Goal: Find contact information: Find contact information

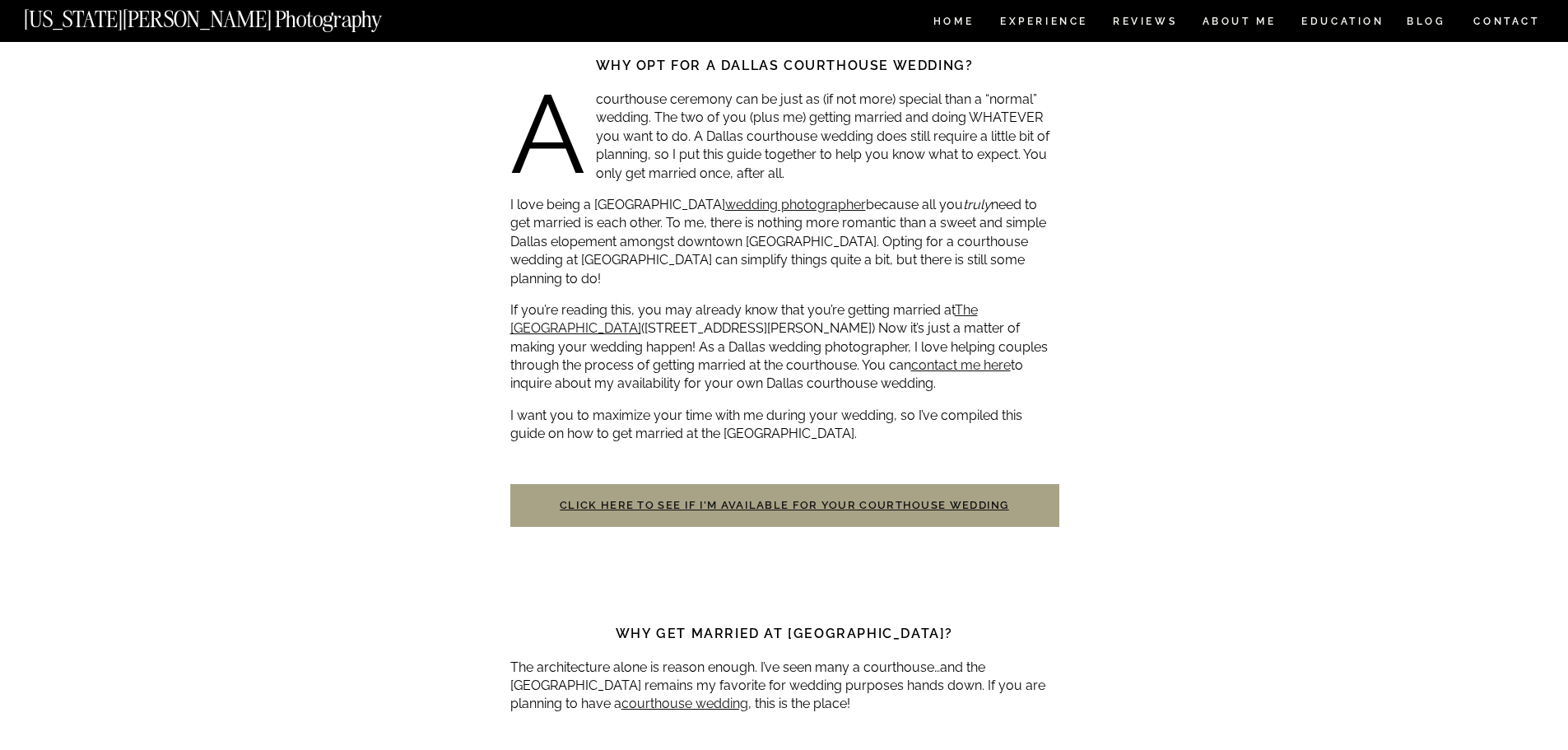
scroll to position [329, 0]
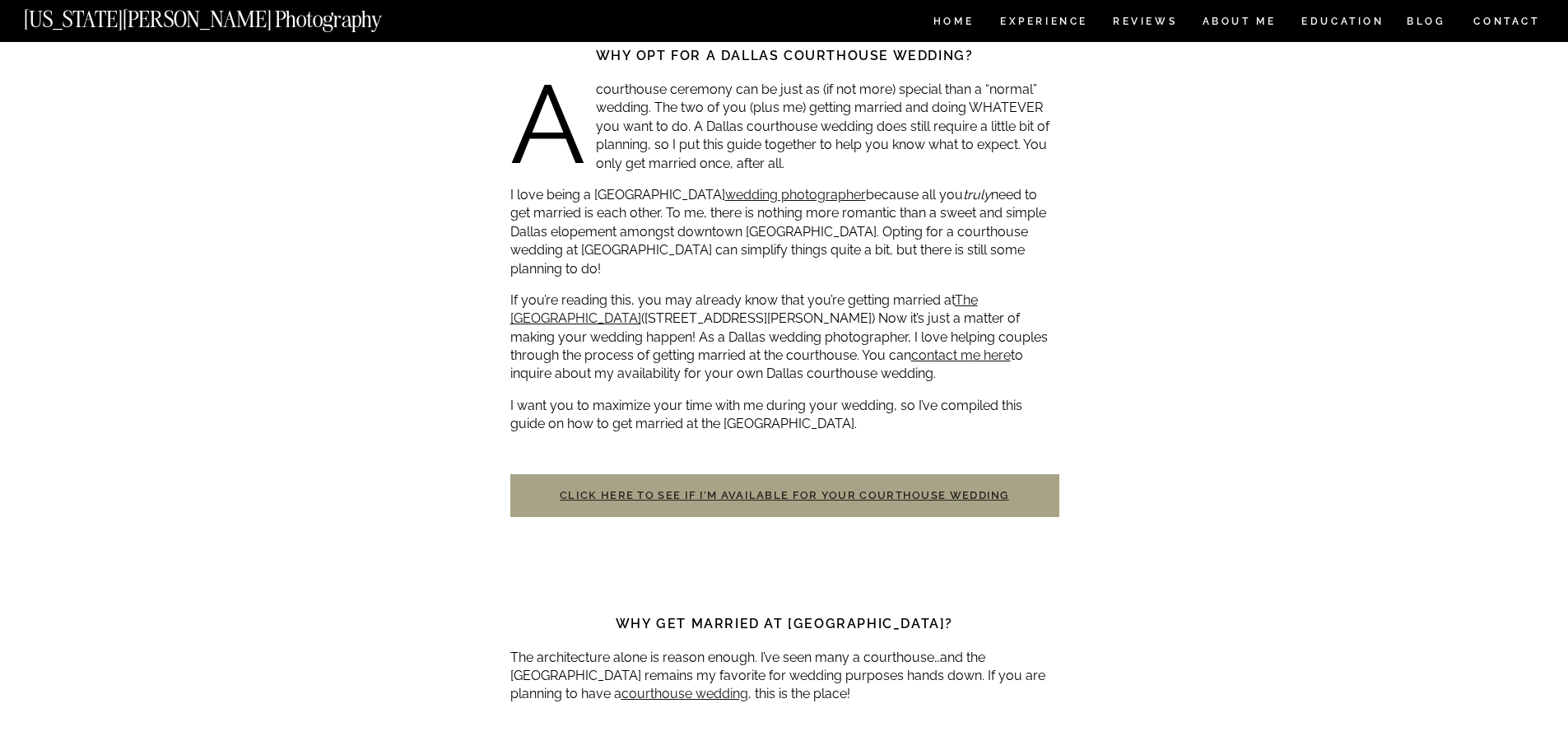
click at [806, 489] on link "Click here to see if I’m available for your courthouse wedding" at bounding box center [784, 495] width 450 height 12
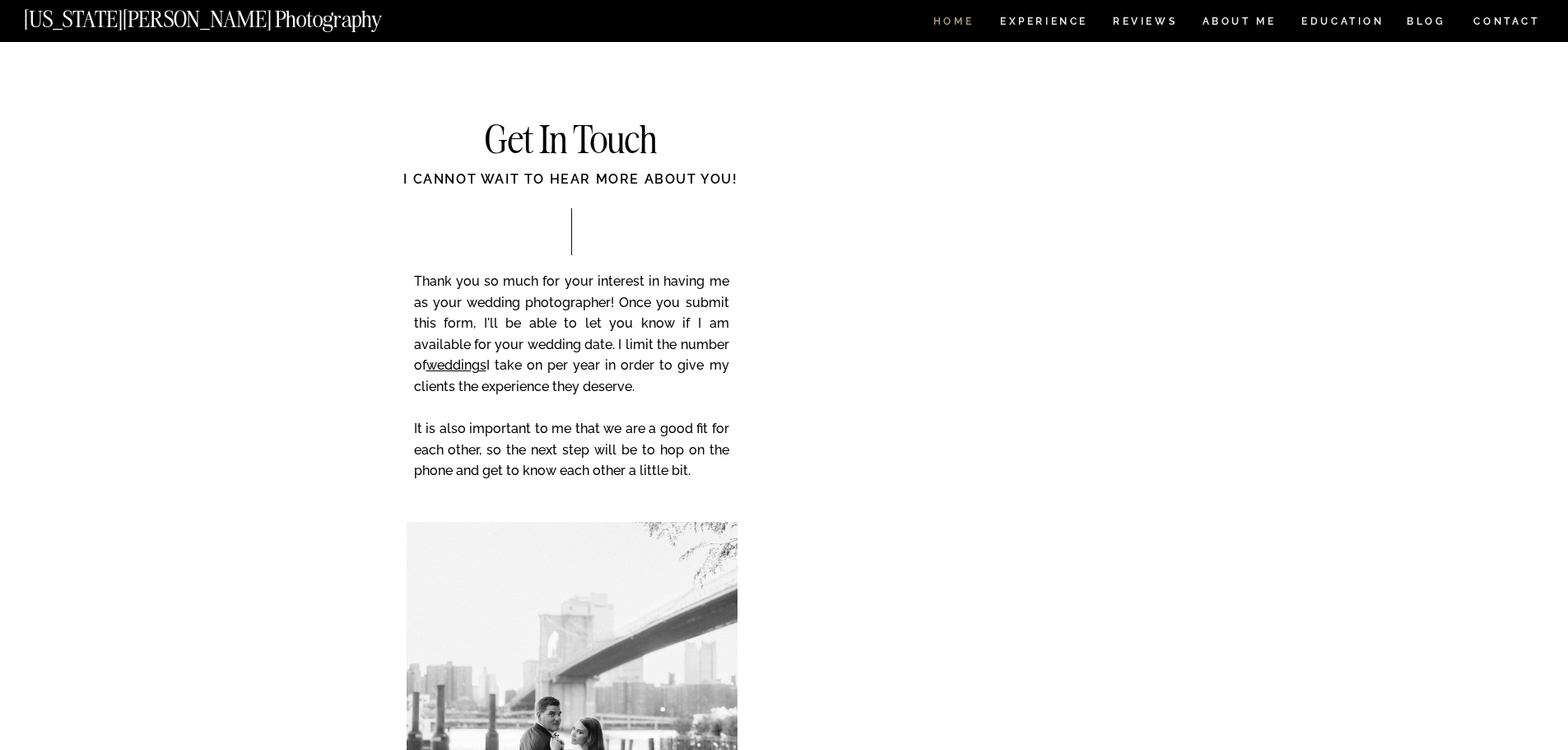
click at [966, 19] on nav "HOME" at bounding box center [954, 23] width 47 height 14
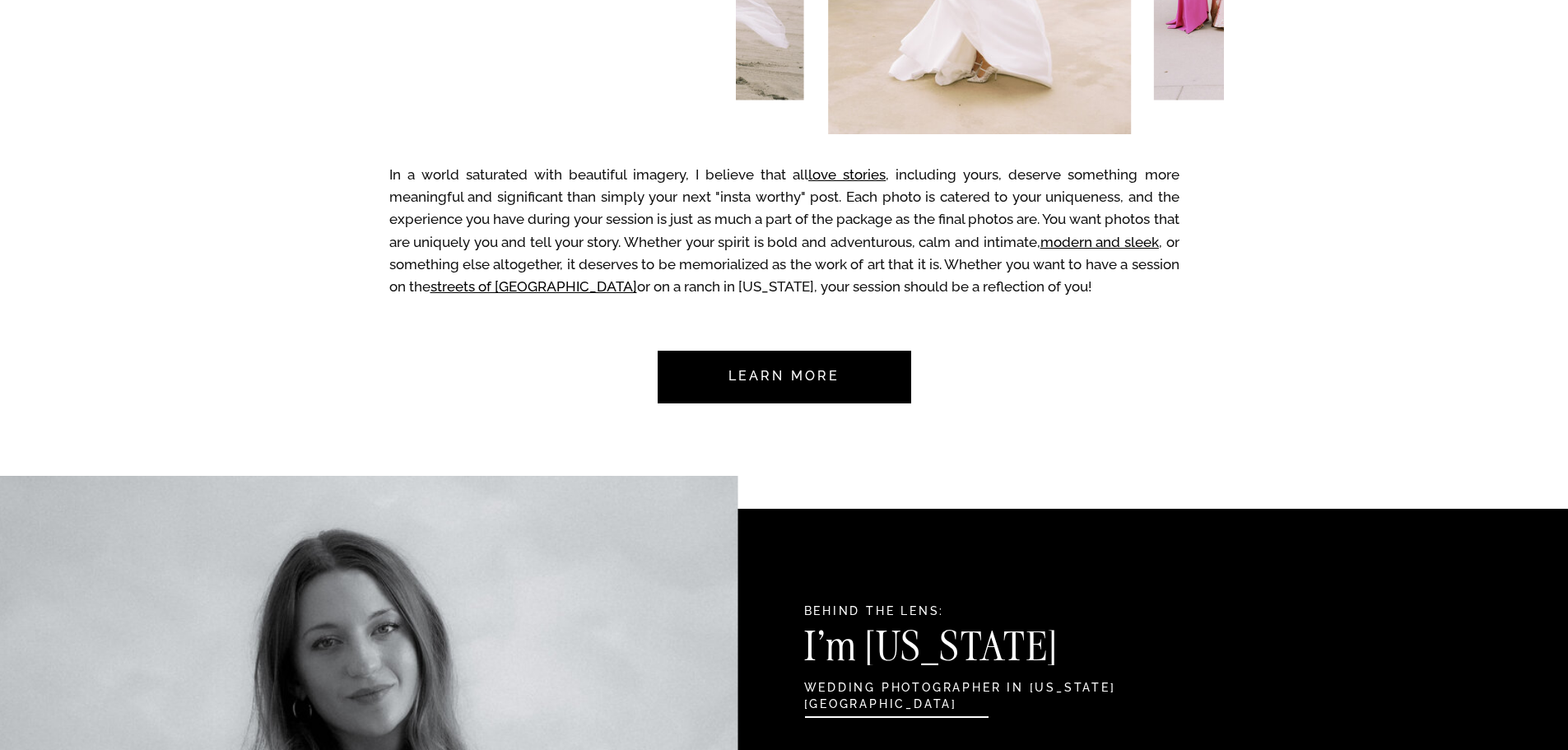
scroll to position [905, 0]
